Goal: Contribute content

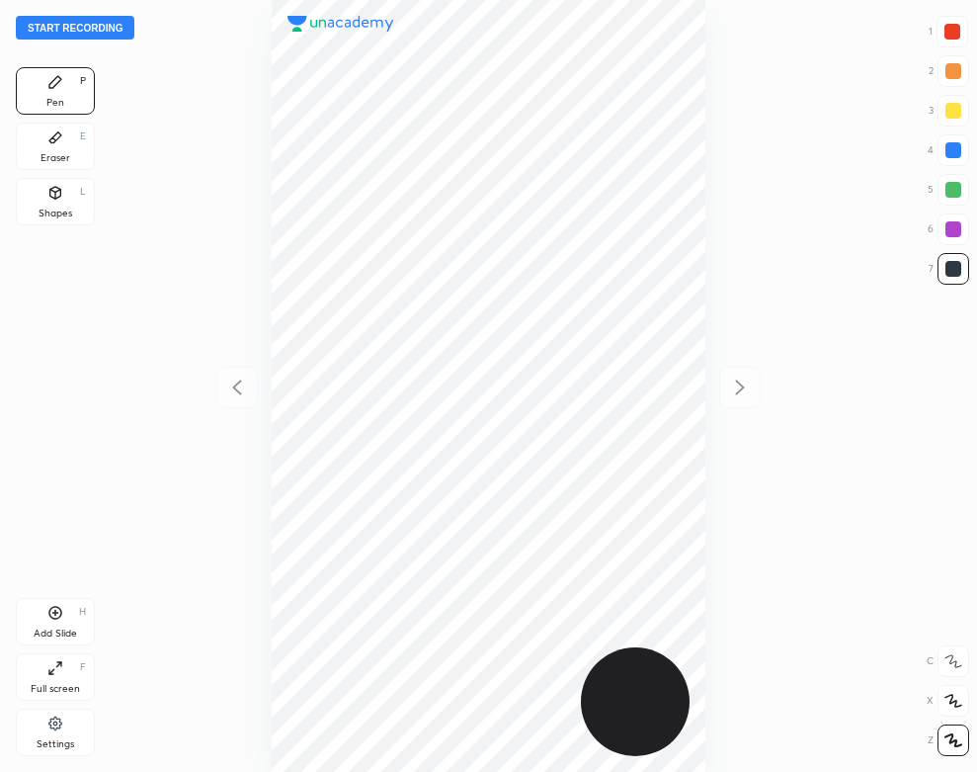
scroll to position [772, 661]
click at [213, 124] on div at bounding box center [488, 386] width 661 height 772
click at [55, 739] on div "Settings" at bounding box center [56, 744] width 38 height 10
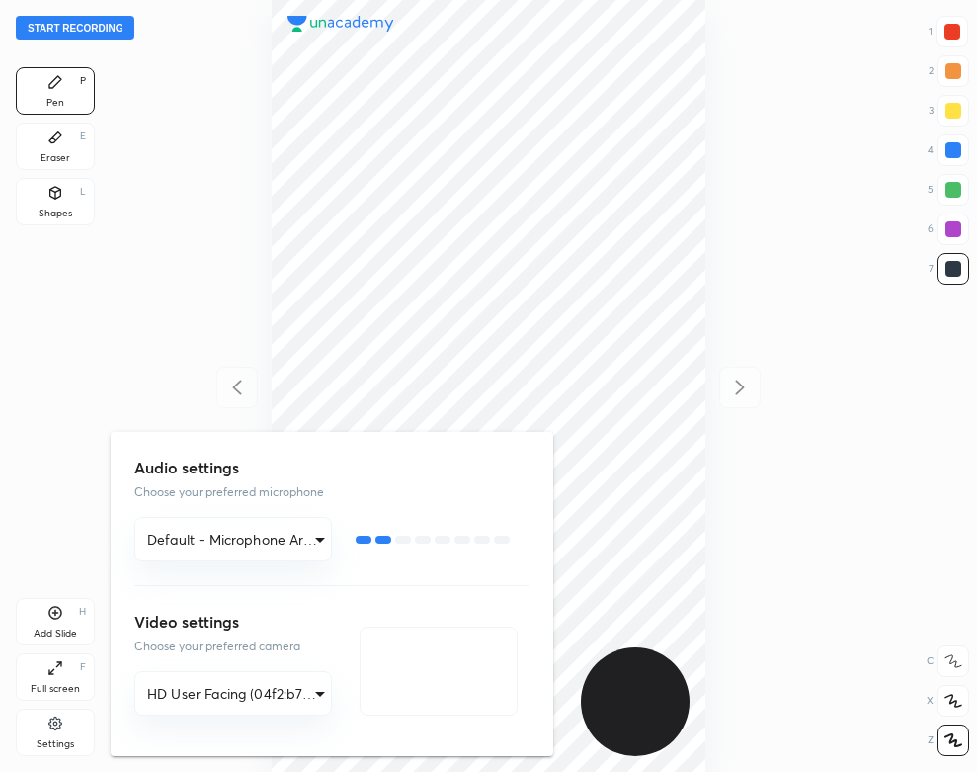
click at [221, 297] on div at bounding box center [488, 386] width 977 height 772
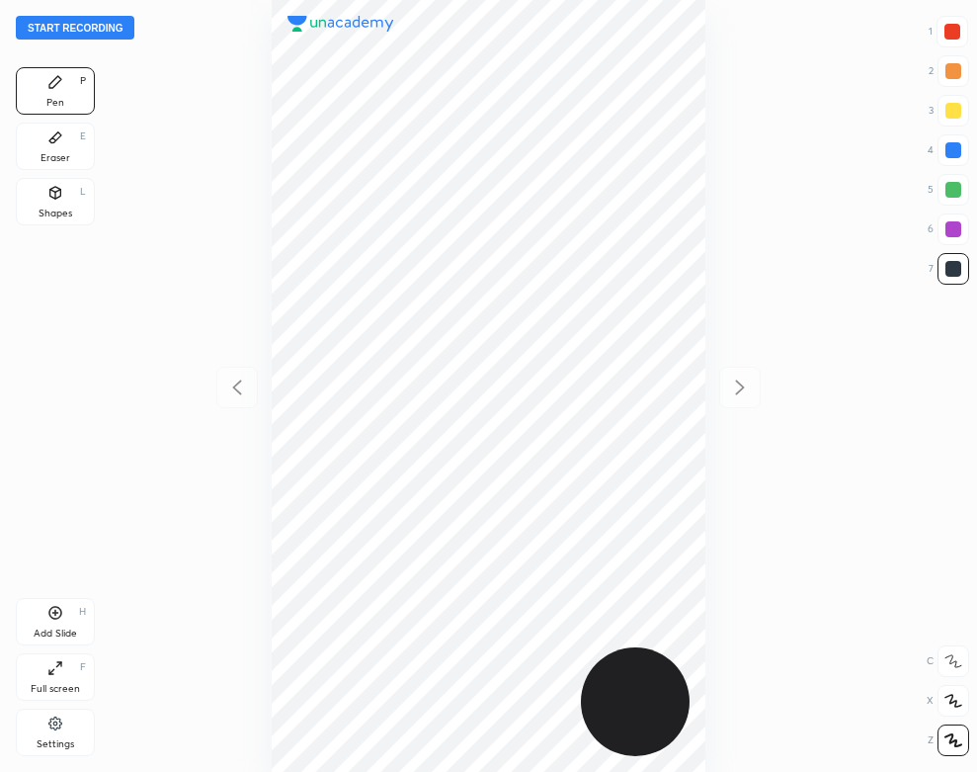
click at [119, 23] on button "Start recording" at bounding box center [75, 28] width 119 height 24
click at [55, 138] on icon at bounding box center [55, 137] width 12 height 11
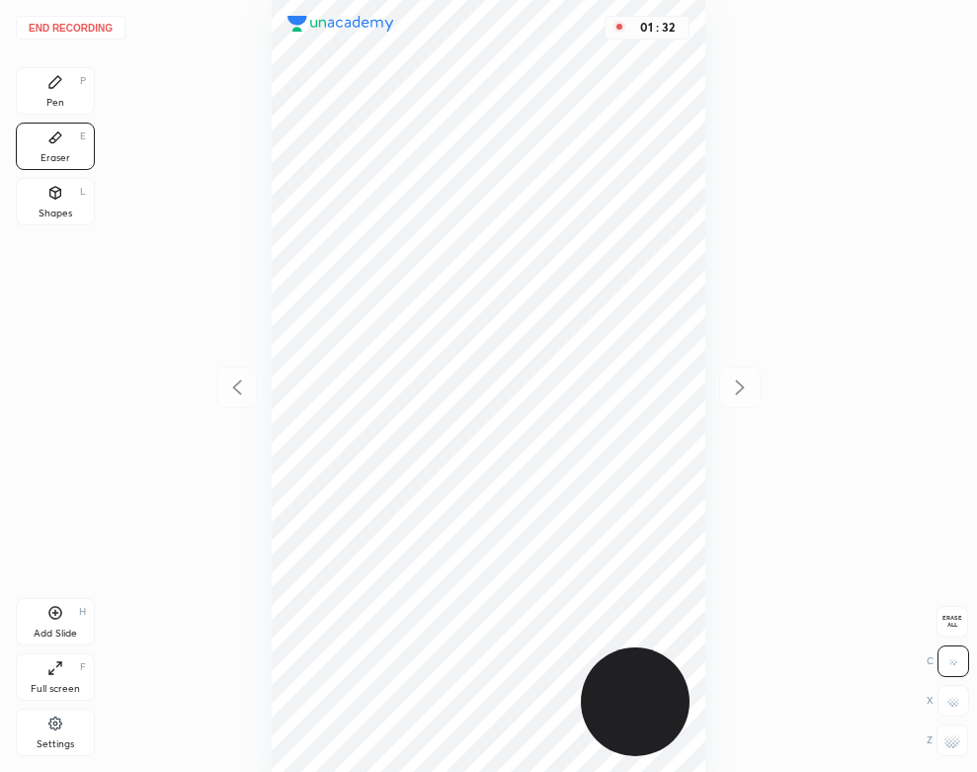
click at [55, 82] on icon at bounding box center [55, 82] width 12 height 12
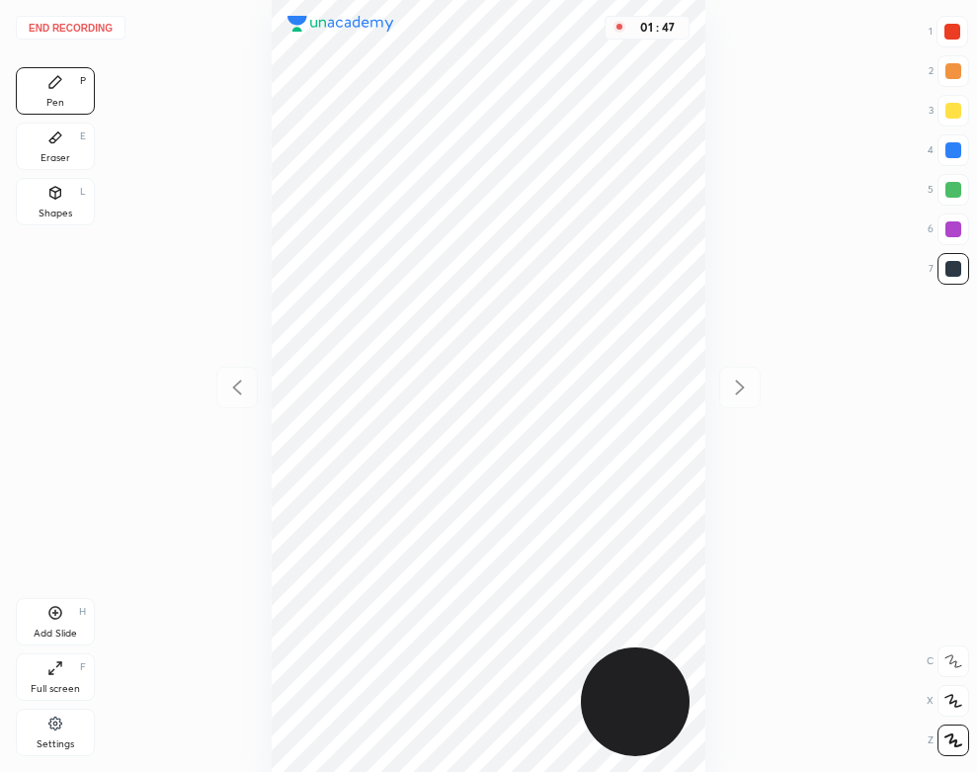
click at [62, 622] on div "Add Slide H" at bounding box center [55, 621] width 79 height 47
click at [14, 197] on div "End recording 1 2 3 4 5 6 7 R O A L C X Z Erase all C X Z Pen P Eraser E Shapes…" at bounding box center [488, 386] width 977 height 772
click at [56, 204] on div "Shapes L" at bounding box center [55, 201] width 79 height 47
click at [40, 77] on div "Pen P" at bounding box center [55, 90] width 79 height 47
click at [42, 208] on div "Shapes" at bounding box center [56, 213] width 34 height 10
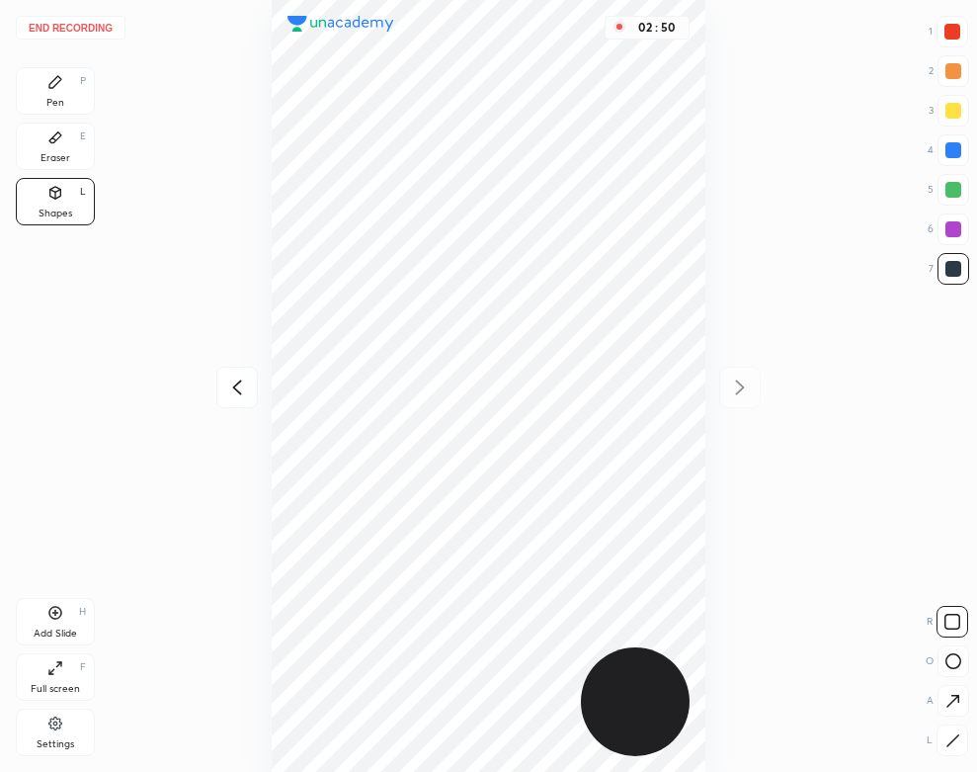
click at [77, 626] on div "Add Slide H" at bounding box center [55, 621] width 79 height 47
click at [49, 88] on icon at bounding box center [55, 82] width 12 height 12
click at [82, 211] on div "Shapes L" at bounding box center [55, 201] width 79 height 47
click at [77, 108] on div "Pen P" at bounding box center [55, 90] width 79 height 47
click at [68, 619] on div "Add Slide H" at bounding box center [55, 621] width 79 height 47
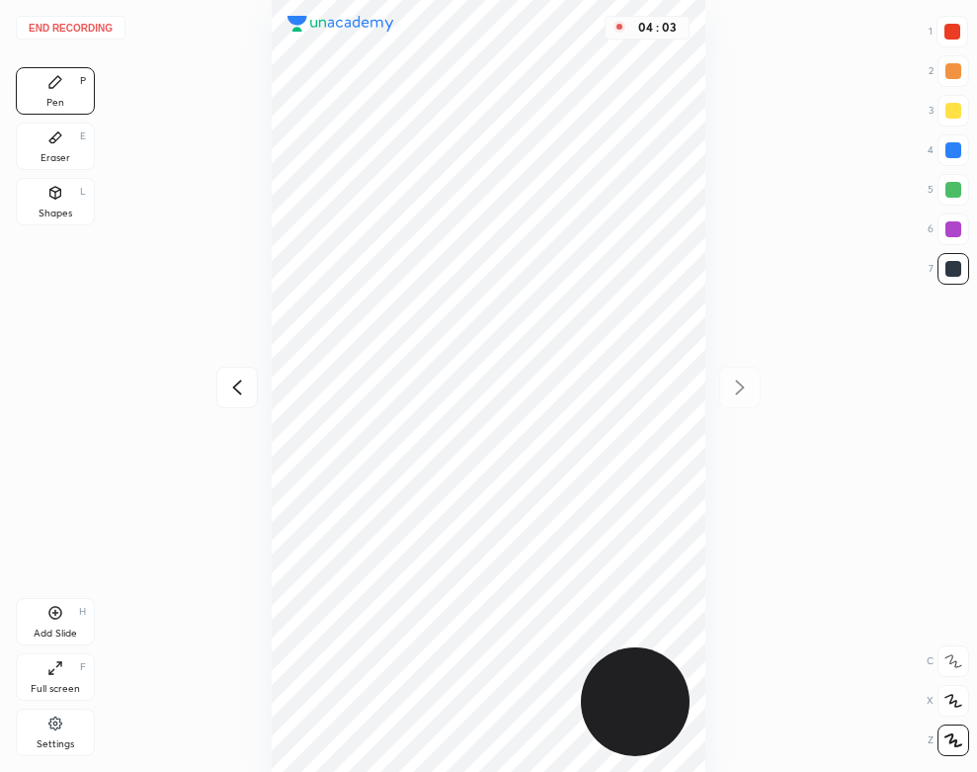
click at [239, 384] on icon at bounding box center [237, 387] width 24 height 24
click at [58, 623] on div "Add Slide H" at bounding box center [55, 621] width 79 height 47
click at [50, 135] on icon at bounding box center [55, 137] width 16 height 16
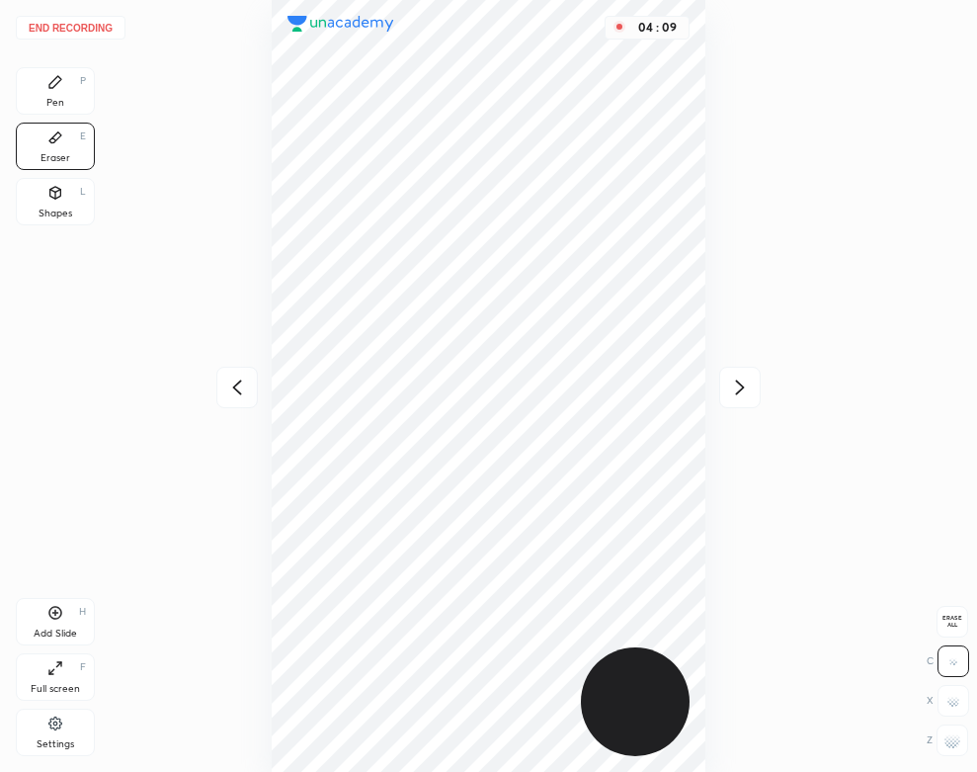
click at [61, 85] on icon at bounding box center [55, 82] width 16 height 16
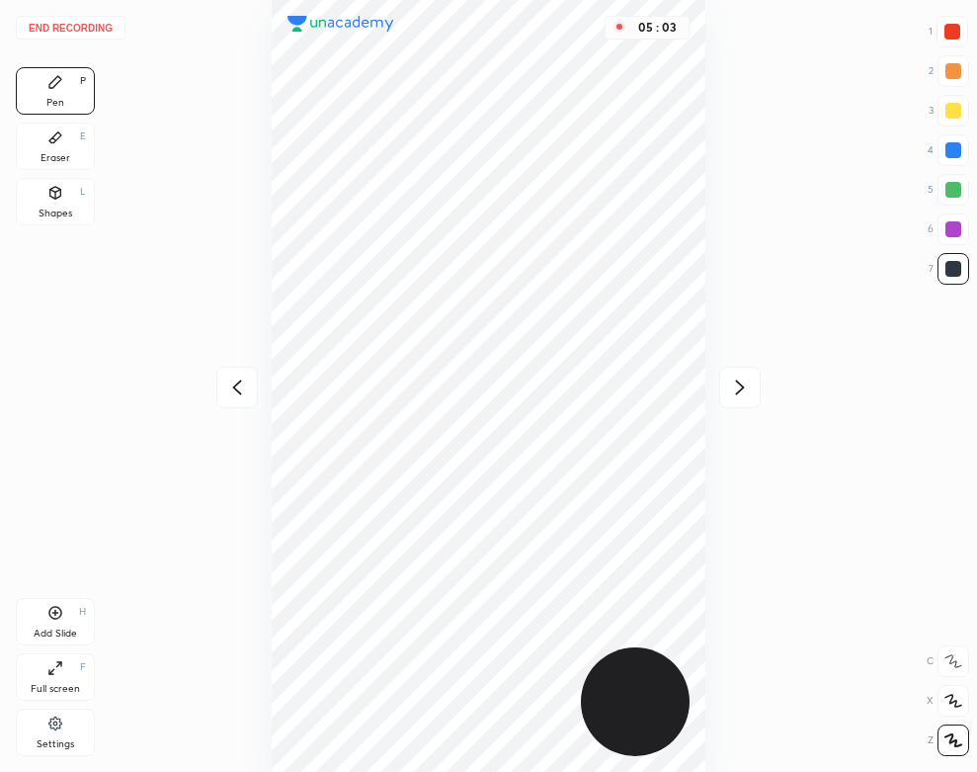
click at [71, 607] on div "Add Slide H" at bounding box center [55, 621] width 79 height 47
click at [707, 184] on div "05 : 33" at bounding box center [488, 386] width 661 height 772
click at [59, 191] on icon at bounding box center [55, 193] width 11 height 12
click at [51, 112] on div "Pen P" at bounding box center [55, 90] width 79 height 47
click at [68, 30] on button "End recording" at bounding box center [71, 28] width 110 height 24
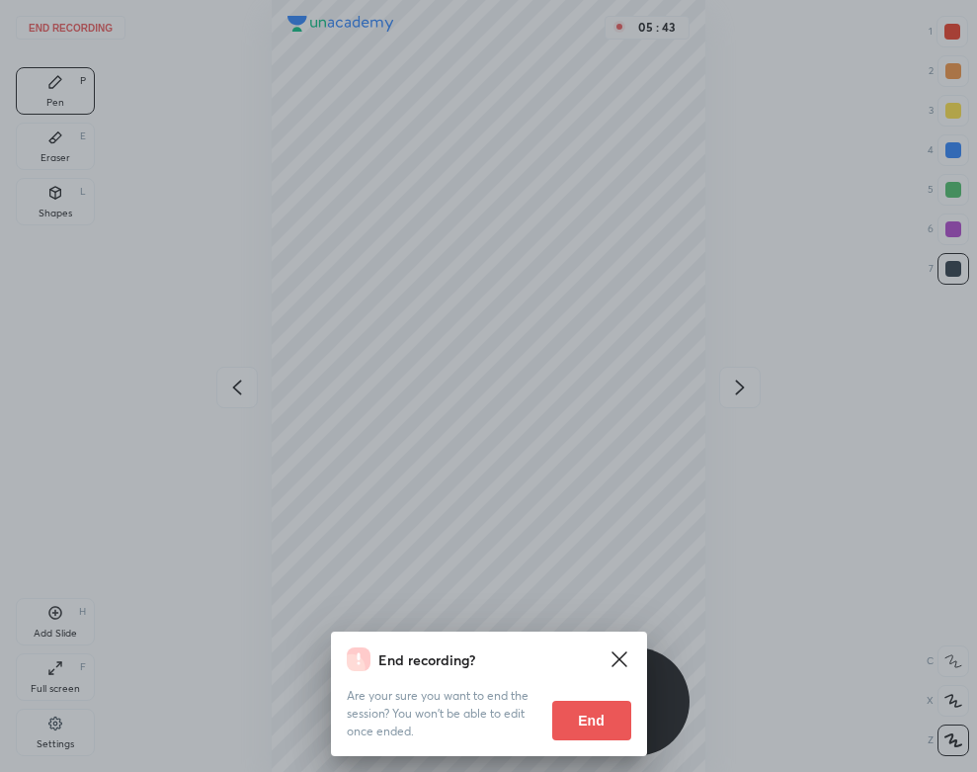
click at [608, 711] on button "End" at bounding box center [591, 721] width 79 height 40
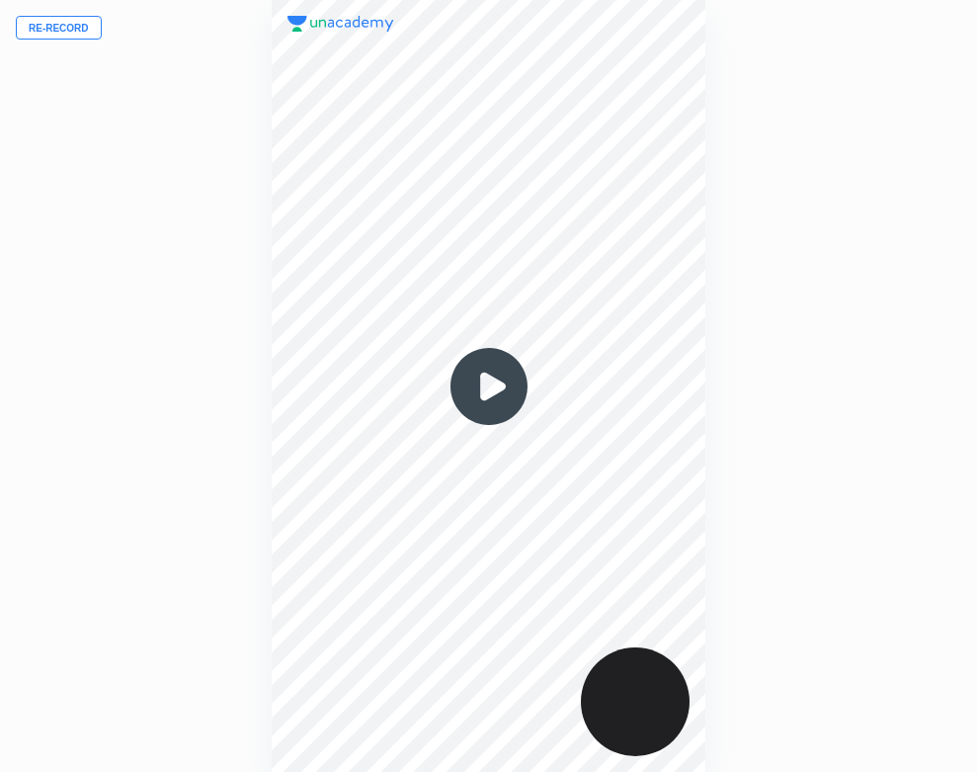
click at [507, 385] on img at bounding box center [489, 386] width 95 height 95
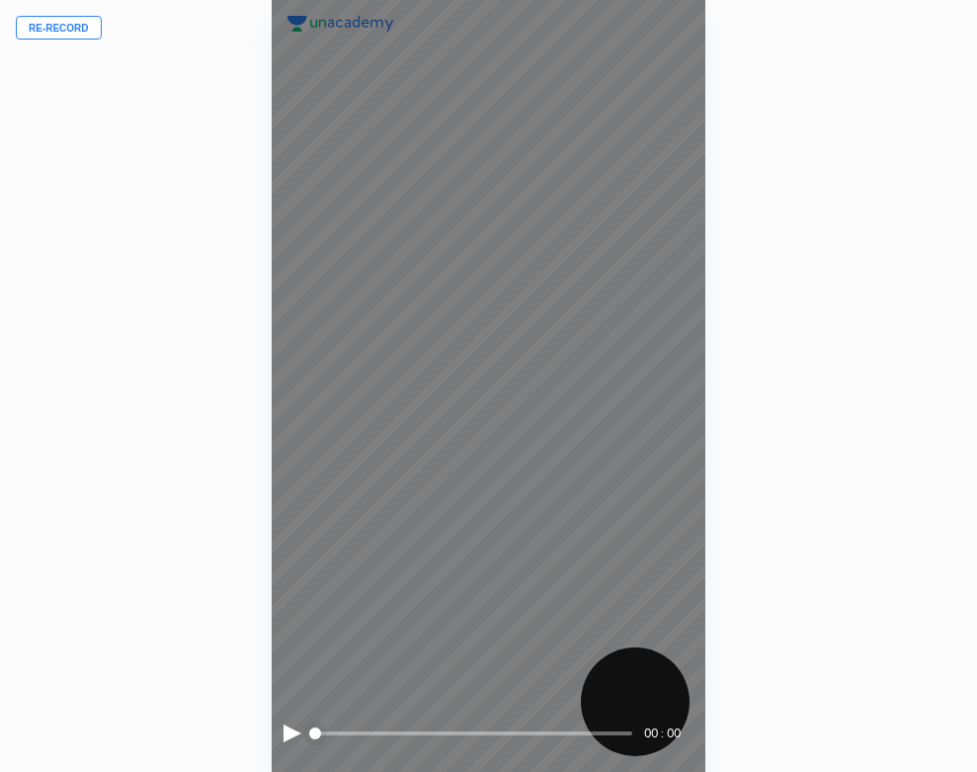
click at [286, 733] on div at bounding box center [293, 733] width 18 height 18
